Goal: Communication & Community: Share content

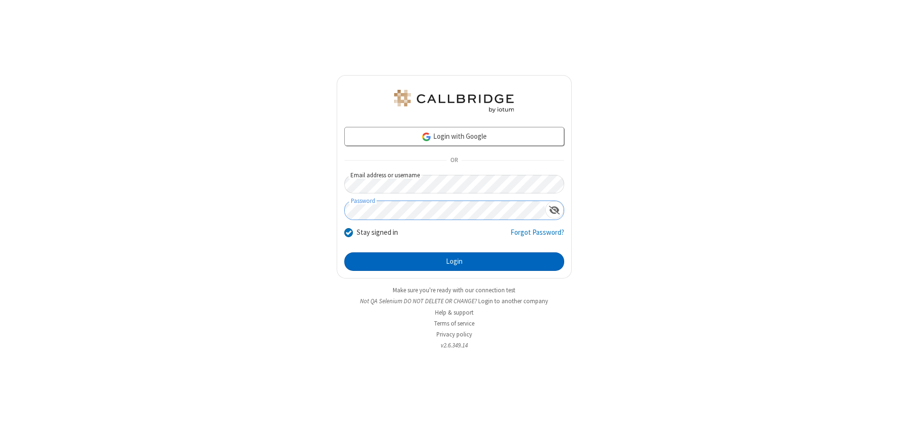
click at [454, 261] on button "Login" at bounding box center [454, 261] width 220 height 19
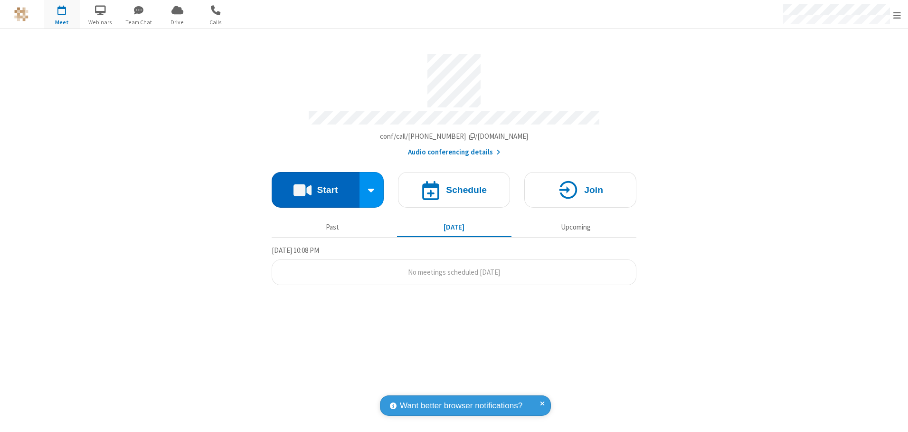
click at [315, 186] on button "Start" at bounding box center [316, 190] width 88 height 36
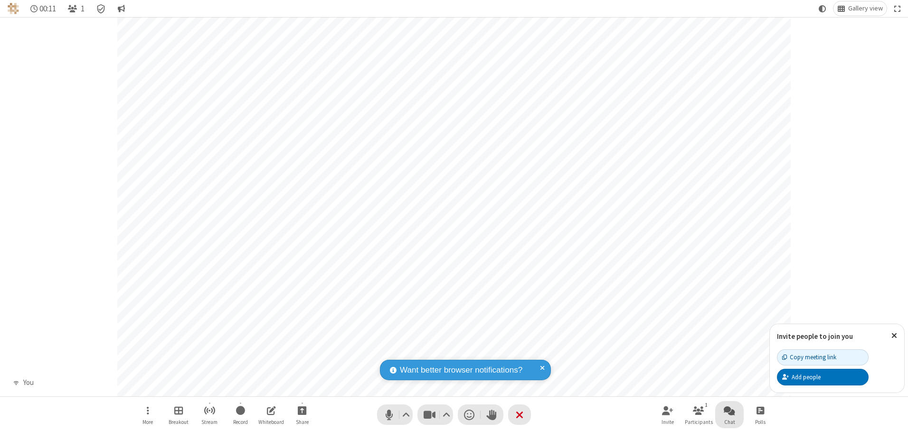
click at [730, 410] on span "Open chat" at bounding box center [729, 410] width 11 height 12
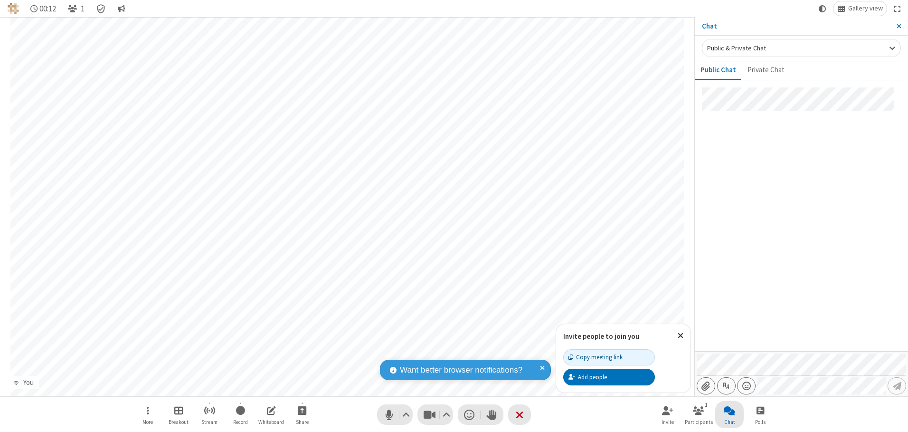
type input "C:\fakepath\doc_test.docx"
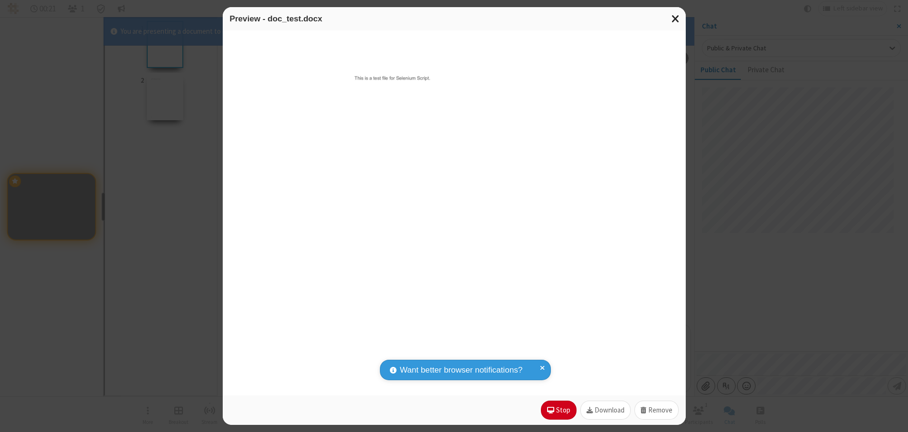
click at [676, 19] on span "Close modal" at bounding box center [676, 18] width 9 height 12
